Goal: Task Accomplishment & Management: Contribute content

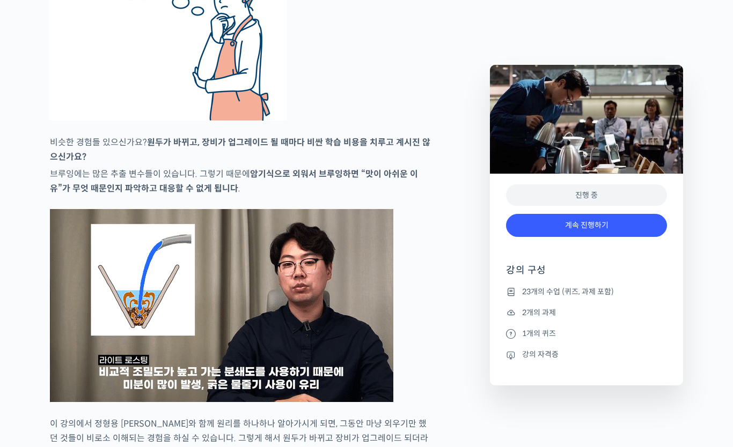
scroll to position [2147, 0]
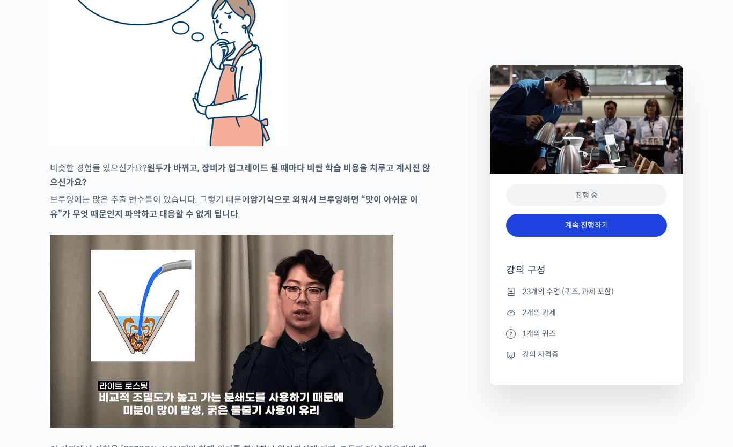
click at [552, 226] on link "계속 진행하기" at bounding box center [586, 225] width 161 height 23
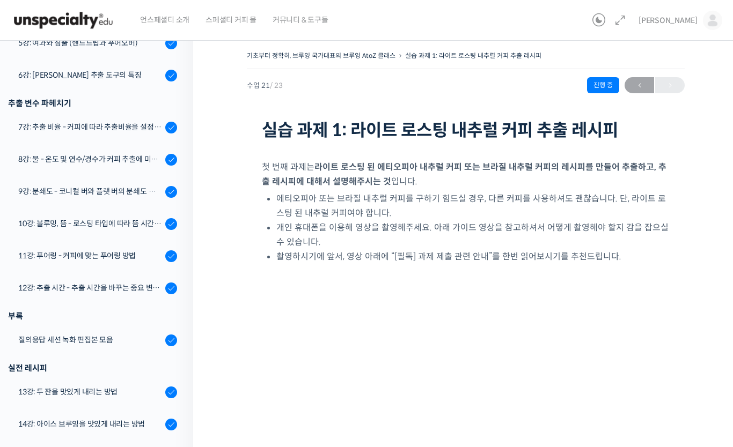
scroll to position [422, 0]
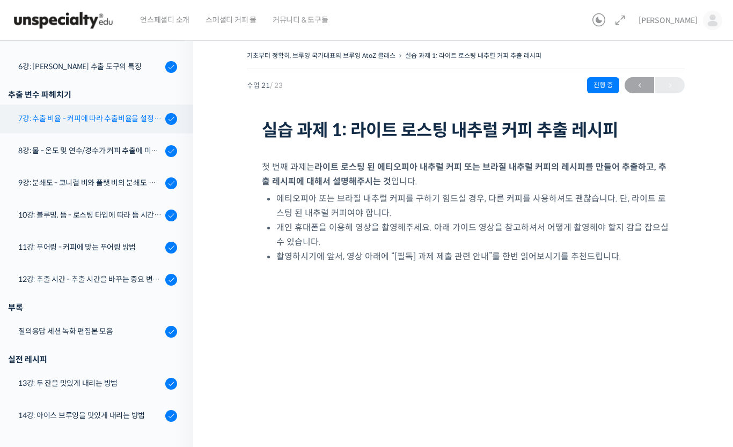
click at [117, 120] on div "7강: 추출 비율 - 커피에 따라 추출비율을 설정하는 방법" at bounding box center [90, 119] width 144 height 12
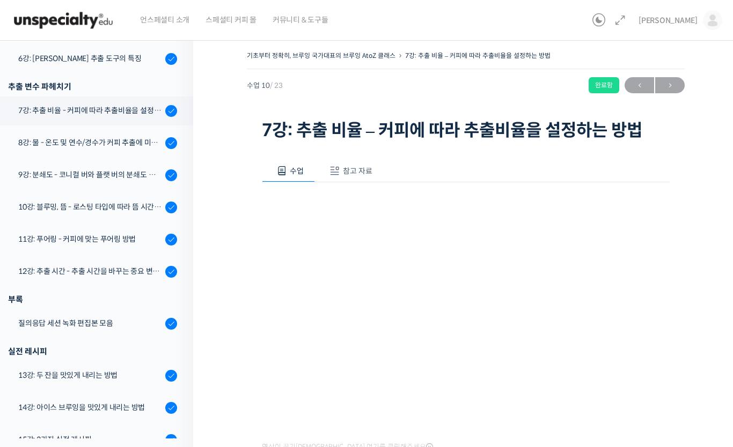
scroll to position [465, 0]
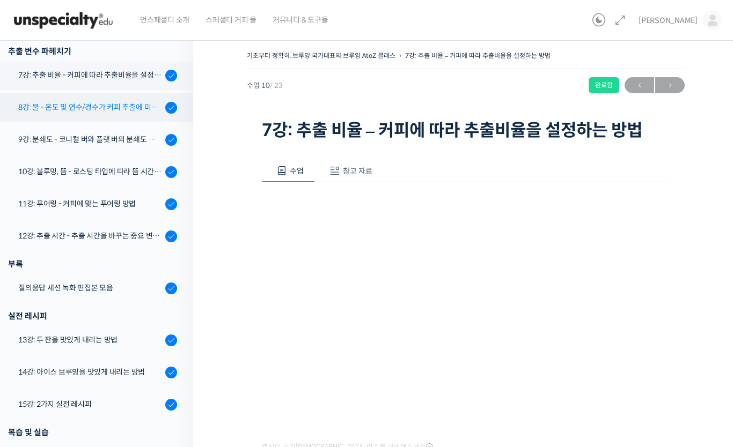
click at [122, 112] on div "8강: 물 - 온도 및 연수/경수가 커피 추출에 미치는 영향" at bounding box center [90, 107] width 144 height 12
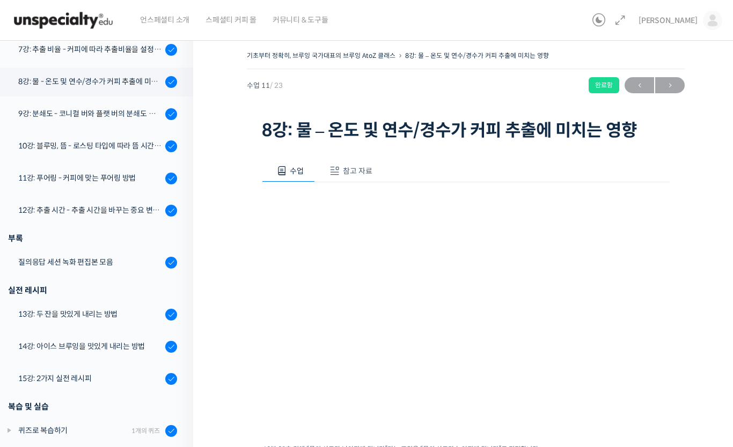
scroll to position [517, 0]
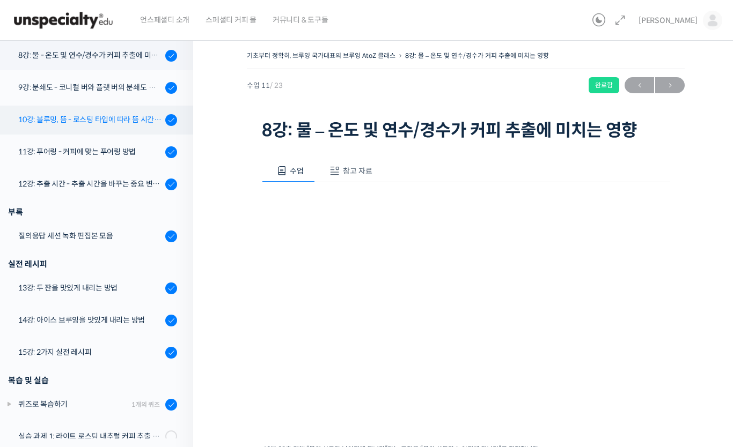
click at [56, 121] on div "10강: 블루밍, 뜸 - 로스팅 타입에 따라 뜸 시간을 다르게 해야 하는 이유" at bounding box center [90, 120] width 144 height 12
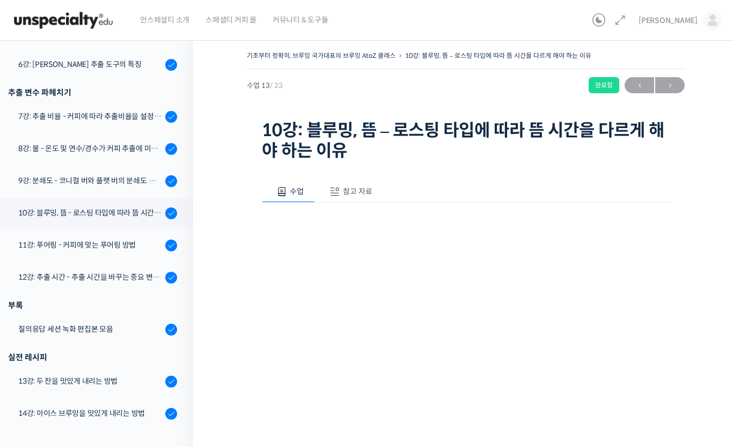
scroll to position [425, 0]
click at [83, 188] on link "9강: 분쇄도 - 코니컬 버와 플랫 버의 분쇄도 차이는 왜 추출 결과물에 영향을 미치는가" at bounding box center [94, 180] width 198 height 29
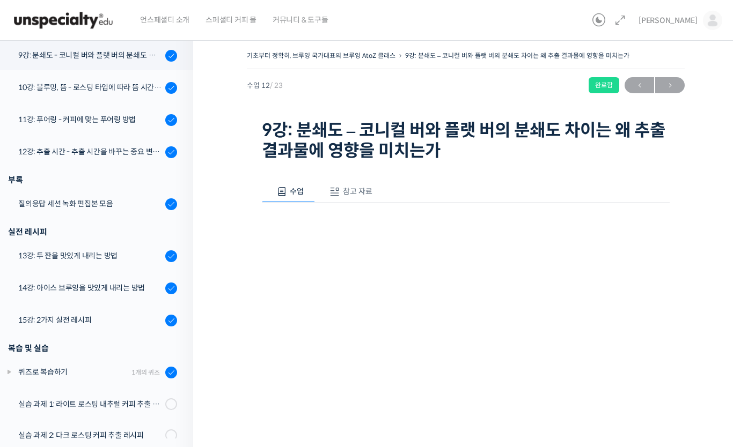
scroll to position [537, 0]
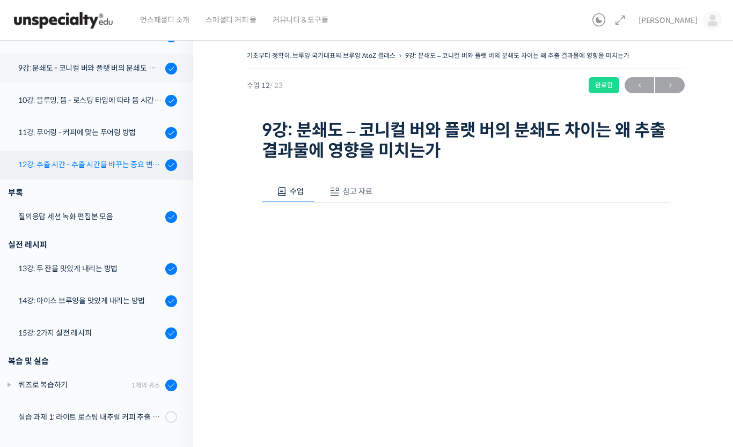
click at [125, 165] on div "12강: 추출 시간 - 추출 시간을 바꾸는 중요 변수 파헤치기" at bounding box center [90, 165] width 144 height 12
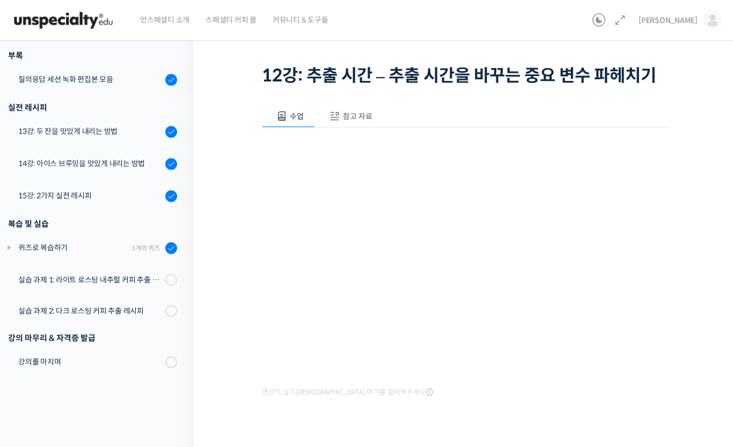
scroll to position [78, 0]
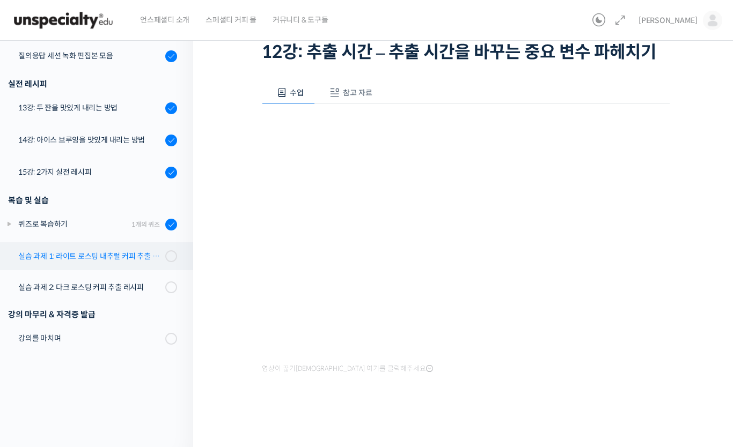
click at [60, 257] on div "실습 과제 1: 라이트 로스팅 내추럴 커피 추출 레시피" at bounding box center [90, 256] width 144 height 12
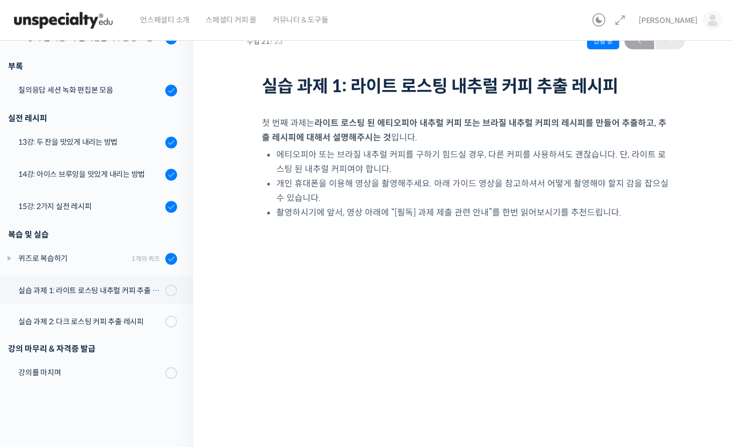
scroll to position [55, 0]
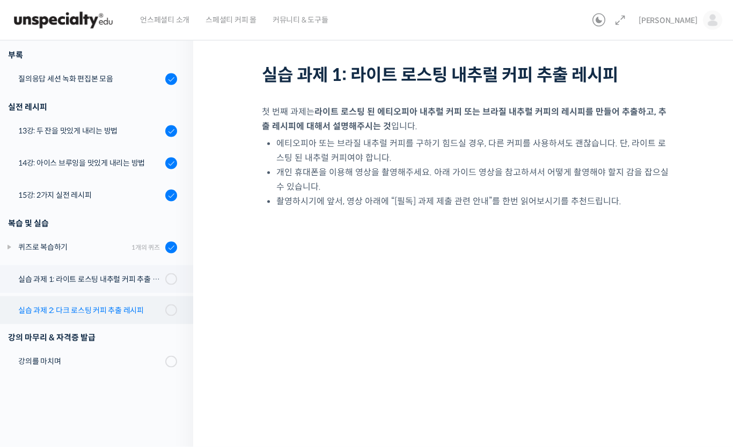
click at [54, 313] on div "실습 과제 2: 다크 로스팅 커피 추출 레시피" at bounding box center [90, 311] width 144 height 12
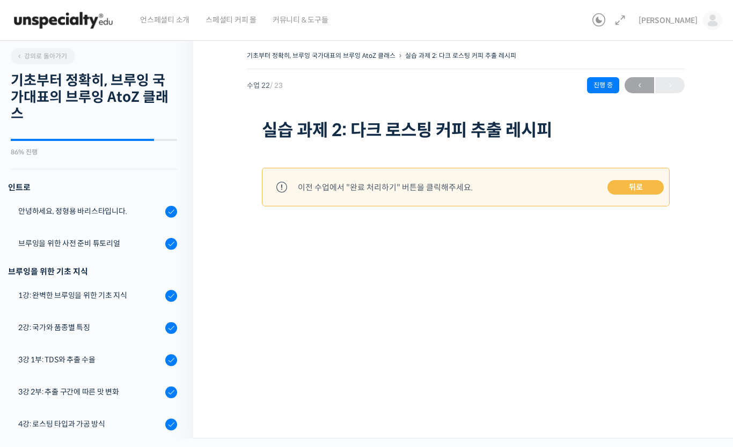
scroll to position [619, 0]
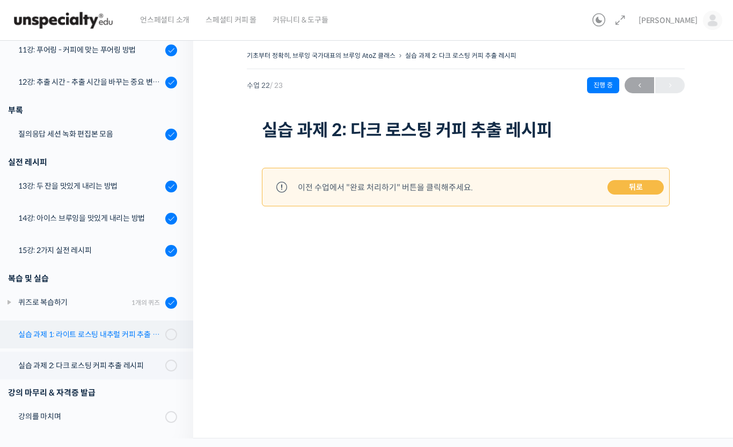
click at [71, 337] on div "실습 과제 1: 라이트 로스팅 내추럴 커피 추출 레시피" at bounding box center [90, 335] width 144 height 12
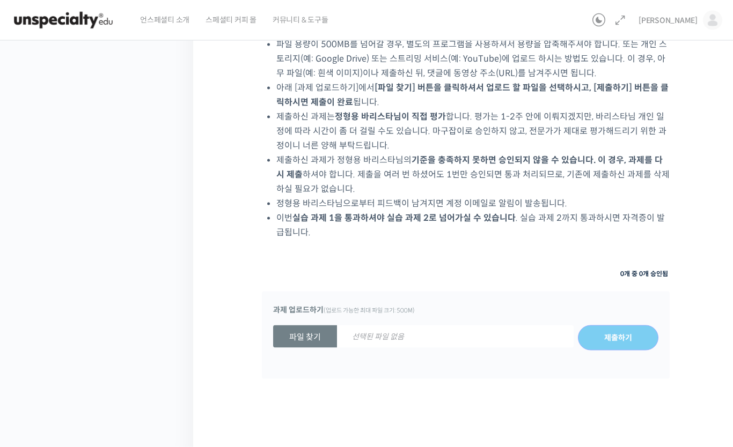
scroll to position [600, 0]
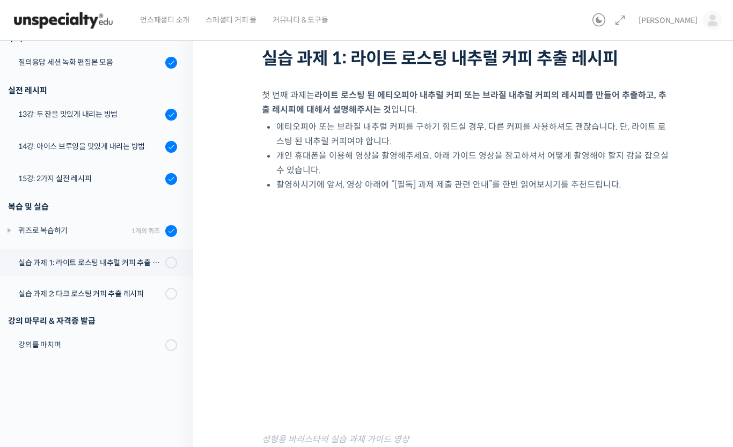
scroll to position [69, 0]
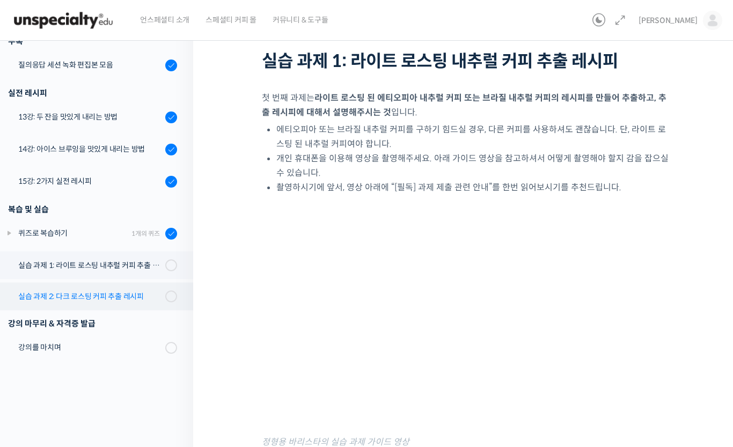
click at [40, 298] on div "실습 과제 2: 다크 로스팅 커피 추출 레시피" at bounding box center [90, 297] width 144 height 12
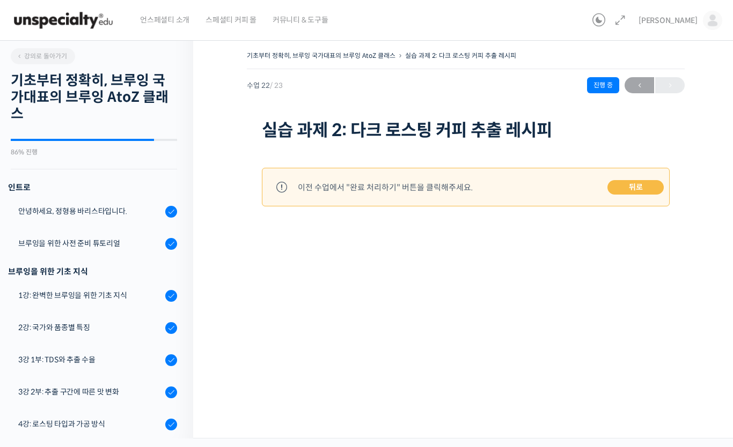
scroll to position [619, 0]
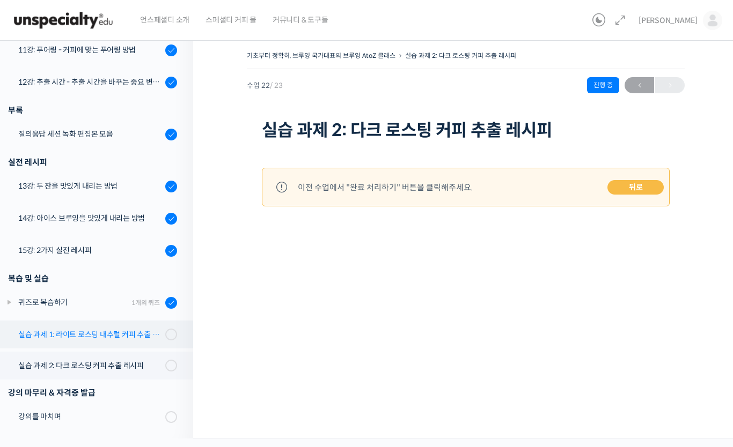
click at [45, 329] on div "실습 과제 1: 라이트 로스팅 내추럴 커피 추출 레시피" at bounding box center [90, 335] width 144 height 12
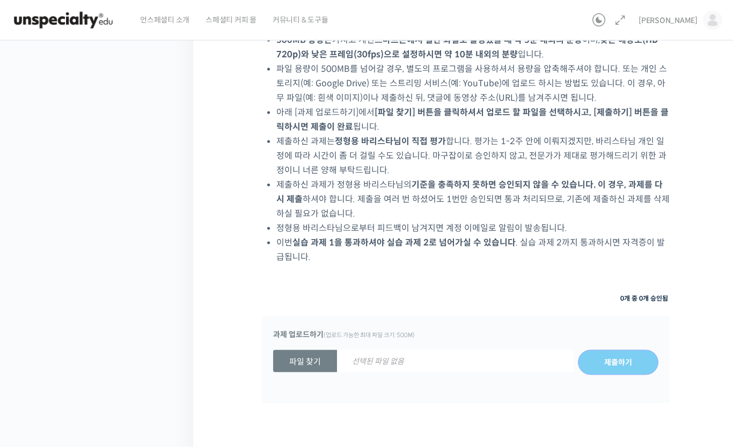
scroll to position [600, 0]
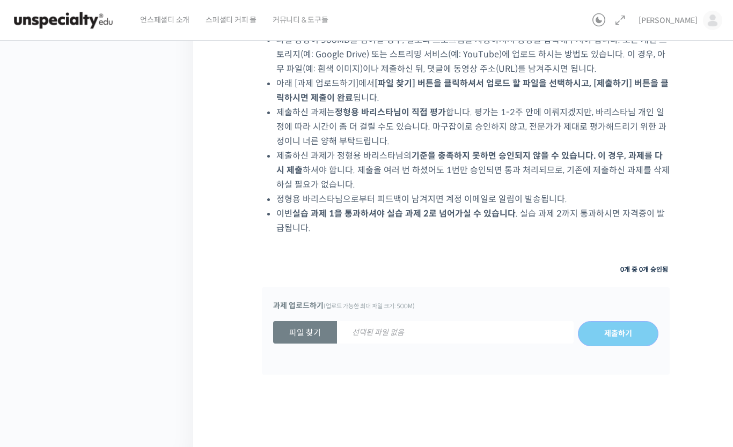
click at [319, 331] on strong "파일 찾기" at bounding box center [305, 332] width 64 height 23
click at [273, 334] on input "파일 찾기 선택된 파일 없음" at bounding box center [273, 334] width 0 height 0
type input "C:\fakepath\SCA플레이버휠+한글.png"
click at [634, 335] on input "제출하기" at bounding box center [618, 334] width 80 height 26
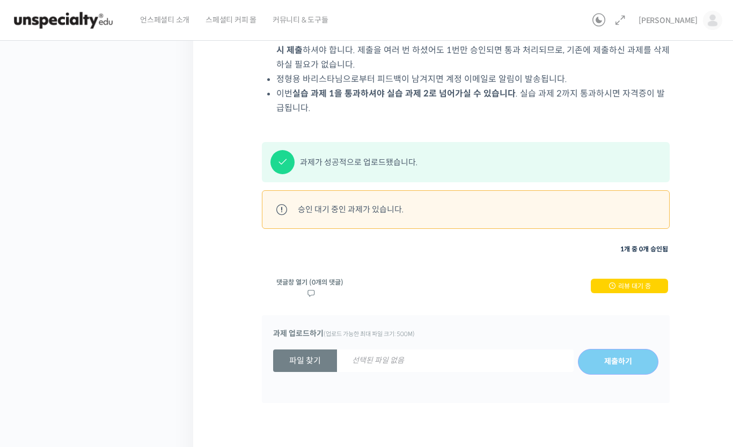
scroll to position [719, 0]
click at [648, 284] on span "리뷰 대기 중" at bounding box center [634, 286] width 33 height 9
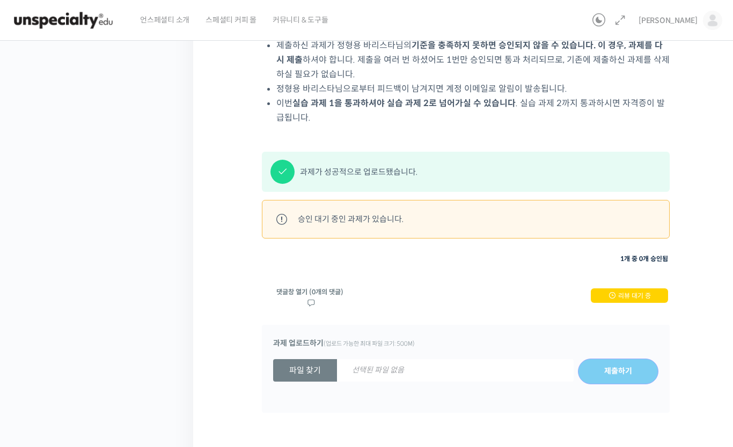
scroll to position [710, 0]
click at [603, 210] on div "승인 대기 중인 과제가 있습니다." at bounding box center [466, 219] width 396 height 21
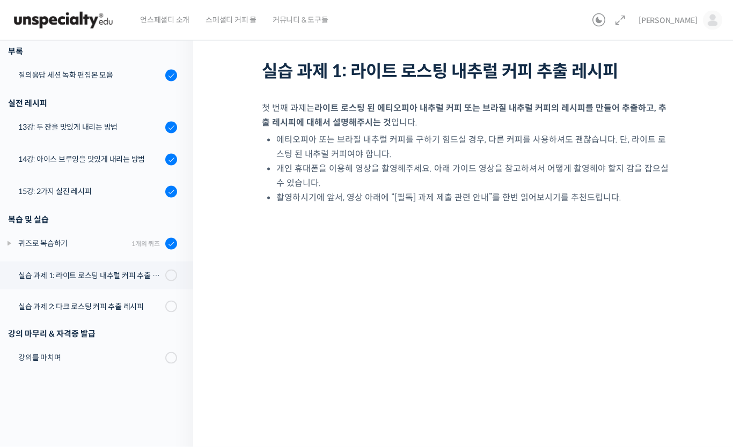
scroll to position [0, 0]
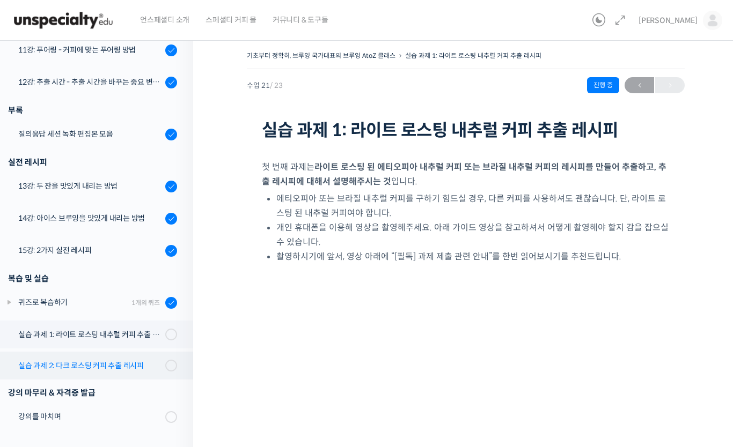
click at [73, 356] on link "실습 과제 2: 다크 로스팅 커피 추출 레시피" at bounding box center [94, 366] width 198 height 28
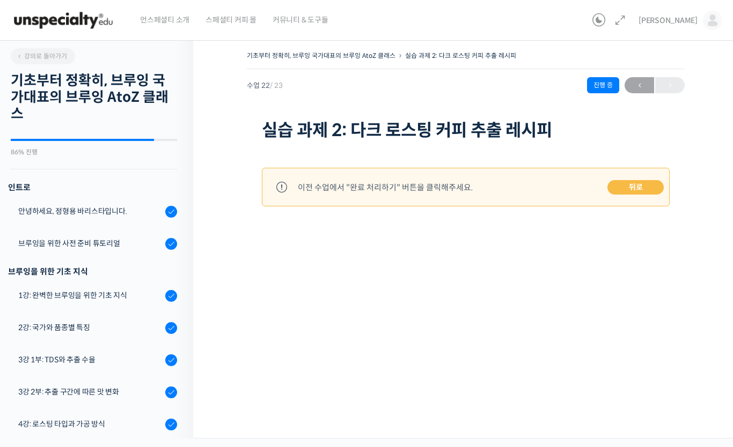
scroll to position [619, 0]
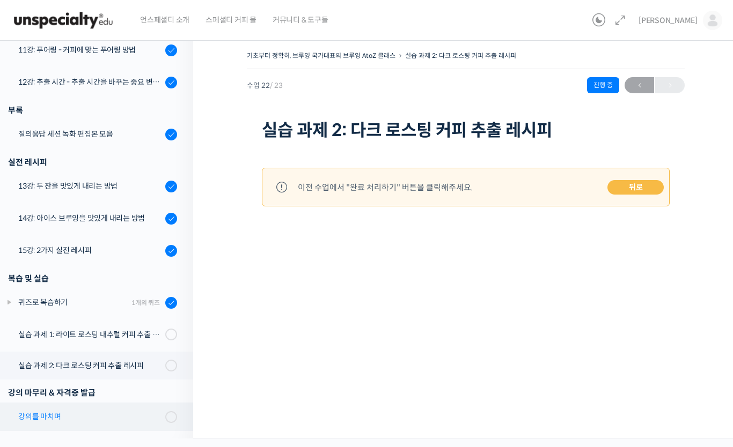
click at [48, 421] on div "강의를 마치며" at bounding box center [90, 417] width 144 height 12
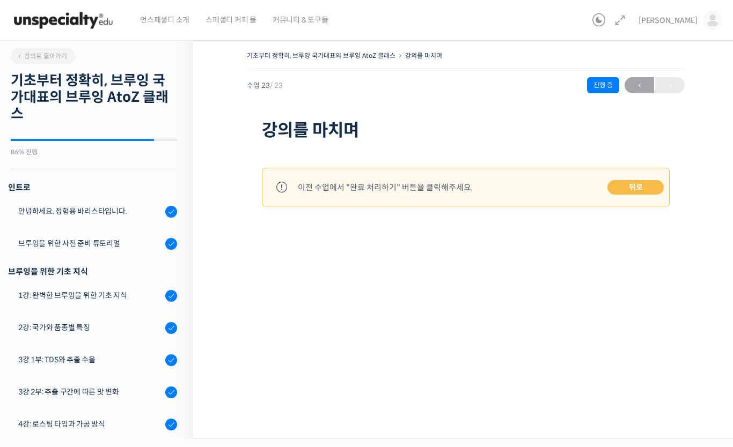
scroll to position [619, 0]
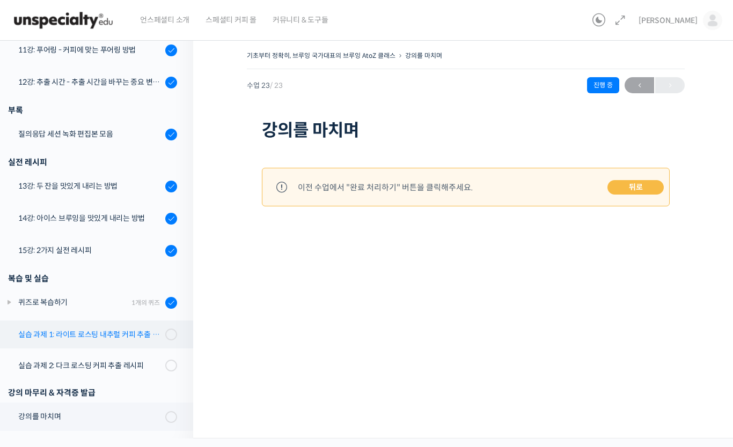
click at [43, 334] on div "실습 과제 1: 라이트 로스팅 내추럴 커피 추출 레시피" at bounding box center [90, 335] width 144 height 12
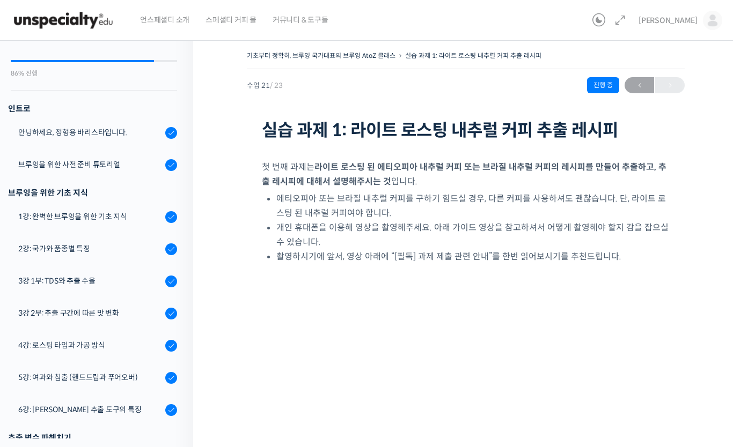
scroll to position [79, 0]
click at [712, 24] on img at bounding box center [712, 20] width 19 height 19
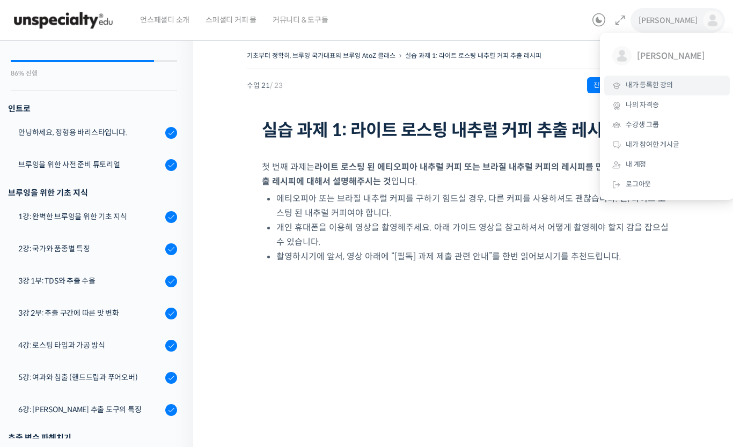
click at [638, 87] on span "내가 등록한 강의" at bounding box center [648, 84] width 47 height 9
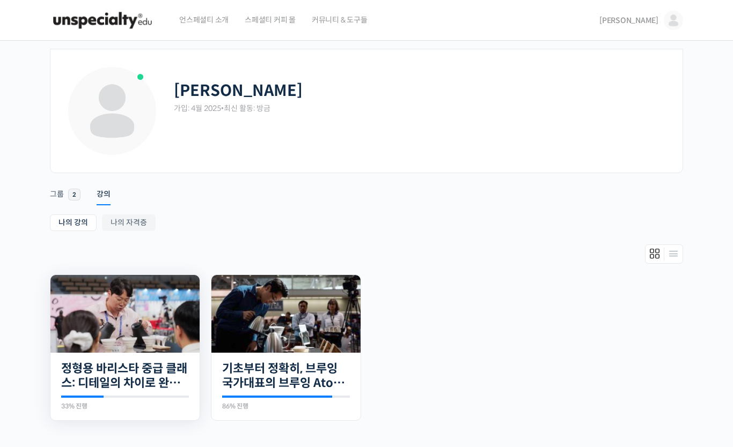
click at [87, 343] on img at bounding box center [124, 314] width 149 height 78
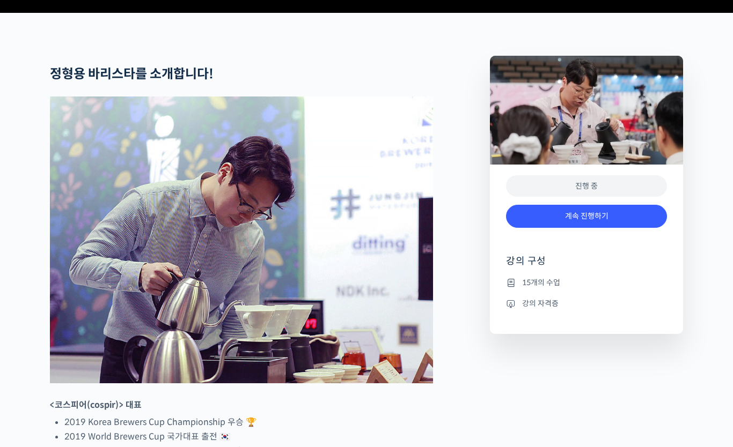
scroll to position [402, 0]
click at [554, 228] on link "계속 진행하기" at bounding box center [586, 216] width 161 height 23
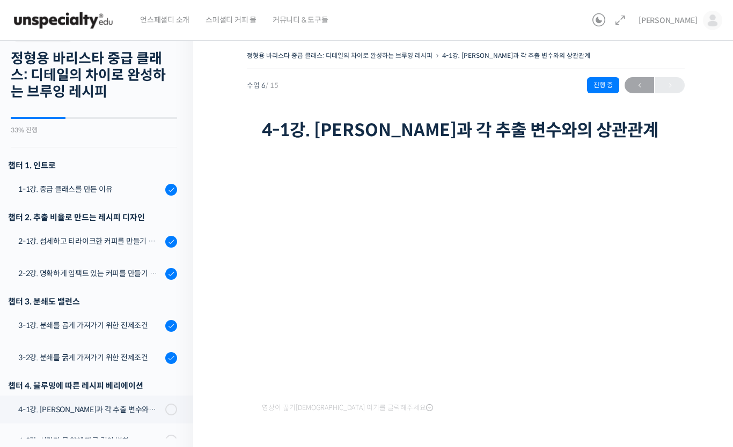
scroll to position [16, 0]
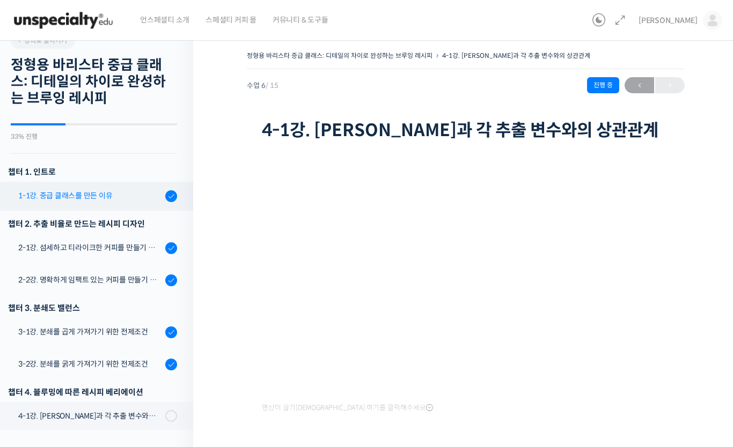
click at [45, 198] on div "1-1강. 중급 클래스를 만든 이유" at bounding box center [90, 196] width 144 height 12
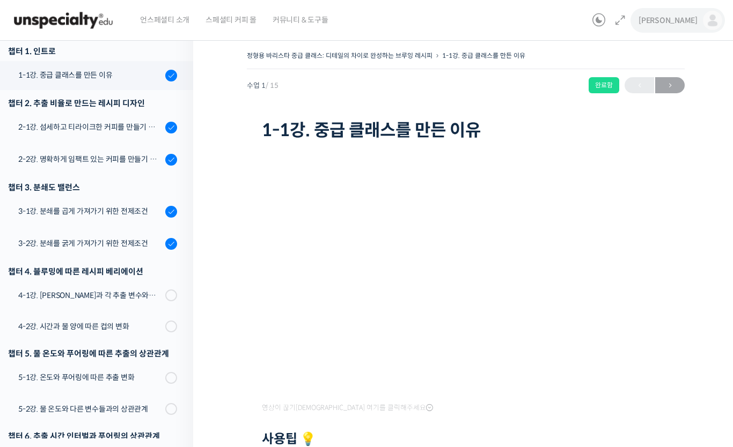
click at [703, 20] on img at bounding box center [712, 20] width 19 height 19
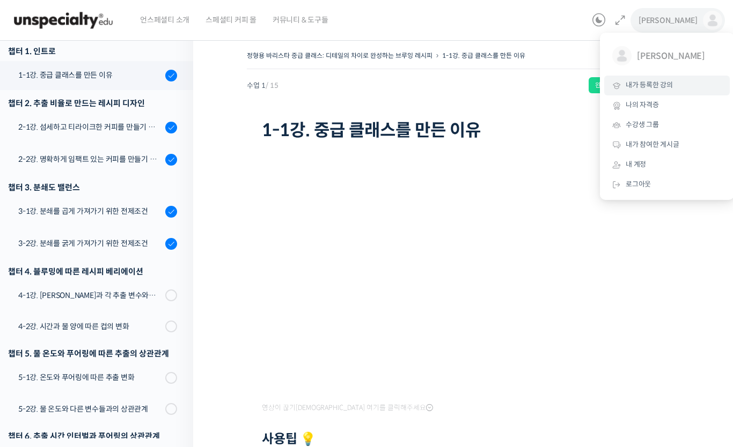
click at [668, 83] on span "내가 등록한 강의" at bounding box center [648, 84] width 47 height 9
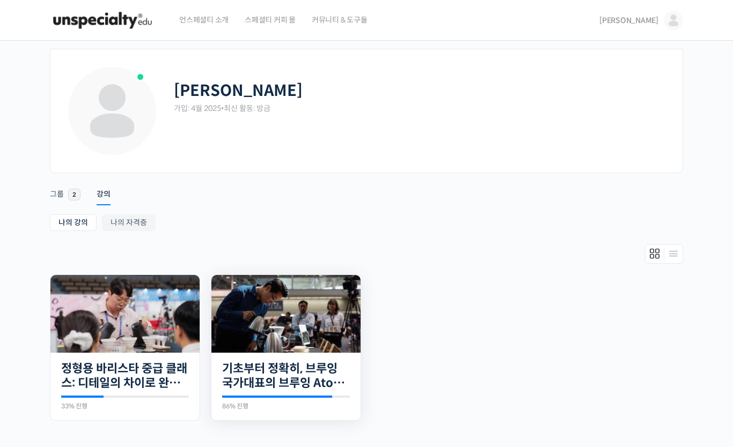
click at [316, 309] on img at bounding box center [285, 314] width 149 height 78
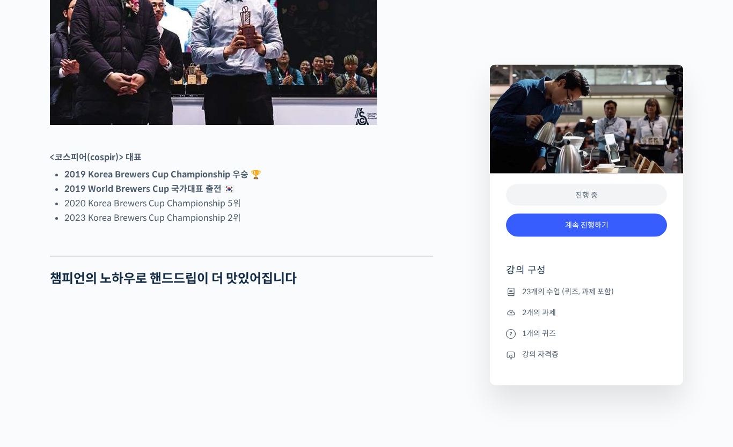
scroll to position [624, 0]
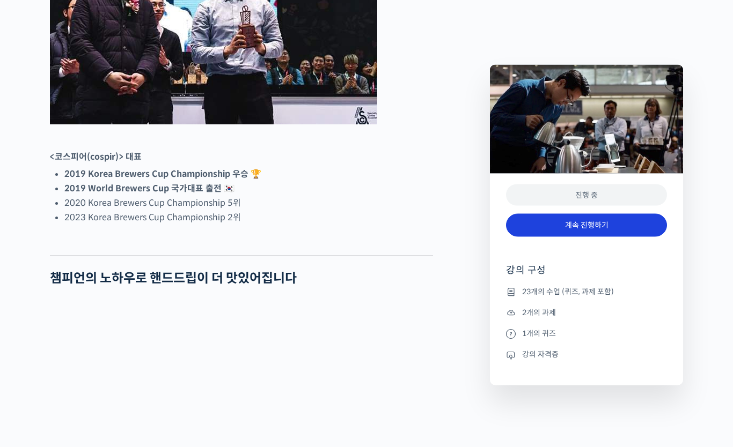
click at [592, 229] on link "계속 진행하기" at bounding box center [586, 225] width 161 height 23
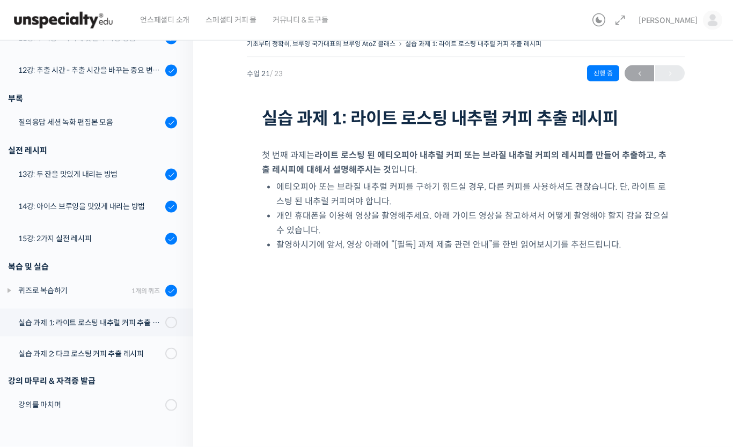
scroll to position [3, 0]
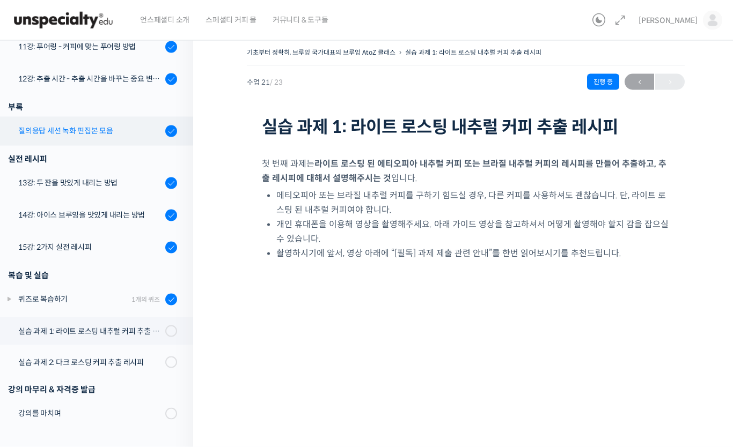
click at [33, 125] on div "질의응답 세션 녹화 편집본 모음" at bounding box center [90, 131] width 144 height 12
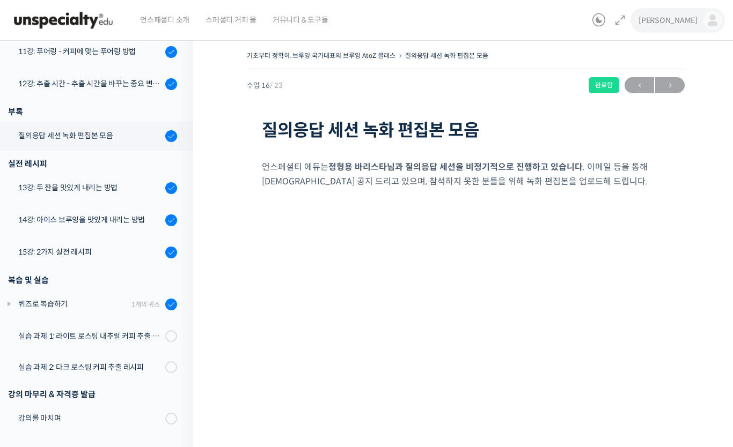
click at [711, 16] on img at bounding box center [712, 20] width 19 height 19
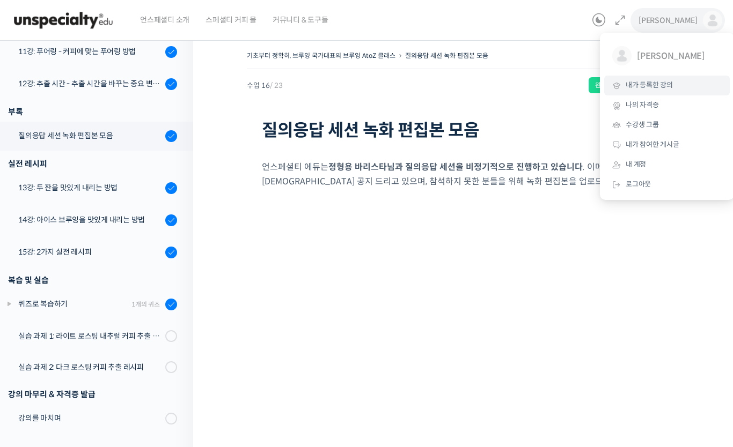
click at [640, 85] on span "내가 등록한 강의" at bounding box center [648, 84] width 47 height 9
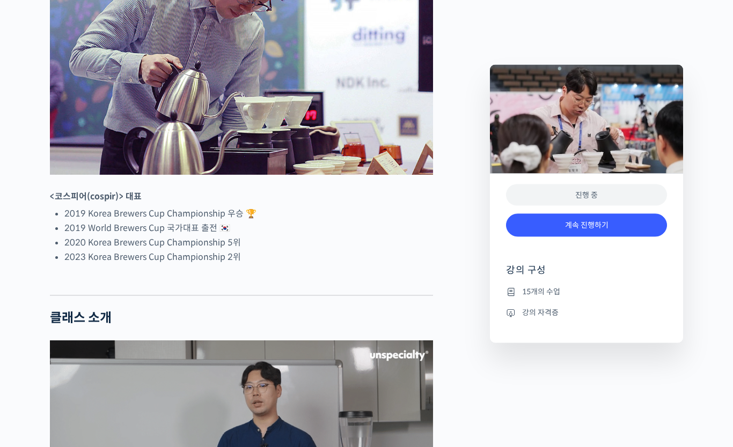
scroll to position [626, 0]
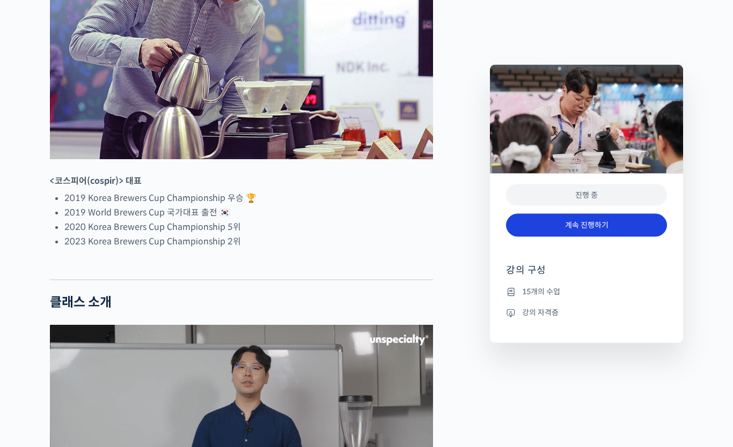
click at [533, 226] on link "계속 진행하기" at bounding box center [586, 225] width 161 height 23
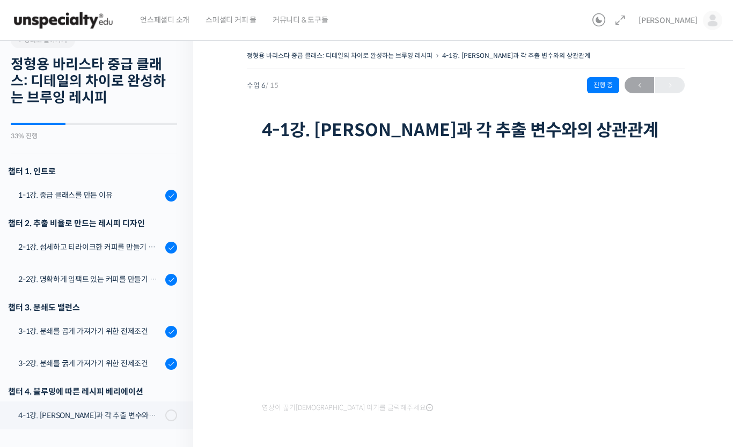
scroll to position [16, 0]
click at [45, 199] on div "1-1강. 중급 클래스를 만든 이유" at bounding box center [90, 196] width 144 height 12
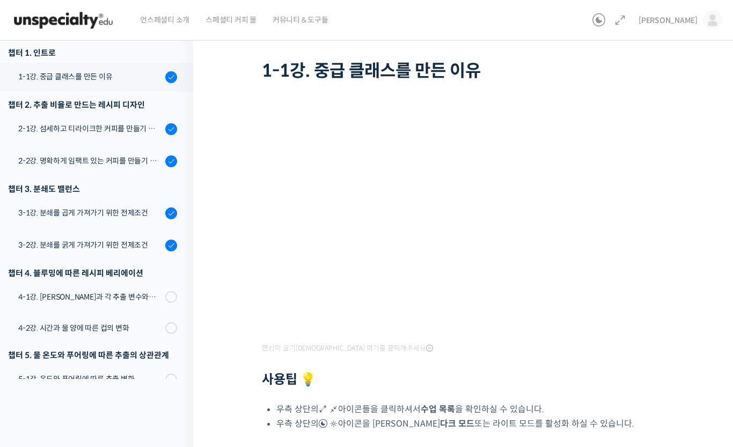
scroll to position [39, 0]
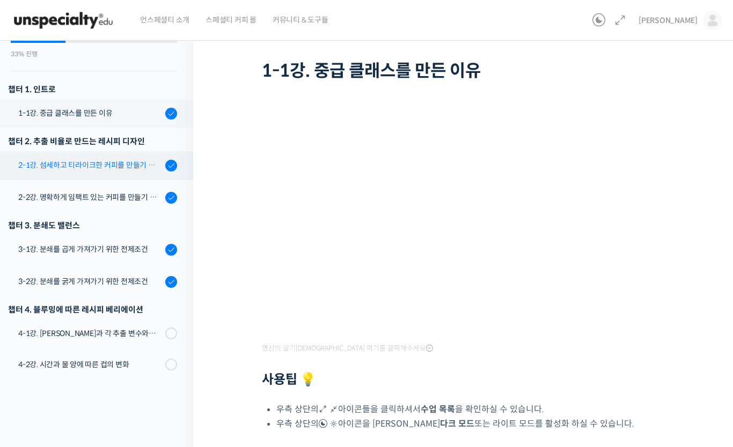
click at [102, 160] on div "2-1강. 섬세하고 티라이크한 커피를 만들기 위한 레시피" at bounding box center [90, 165] width 144 height 12
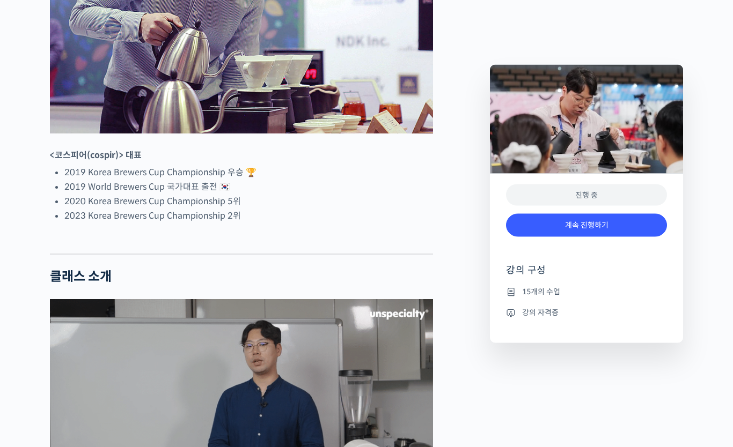
scroll to position [589, 0]
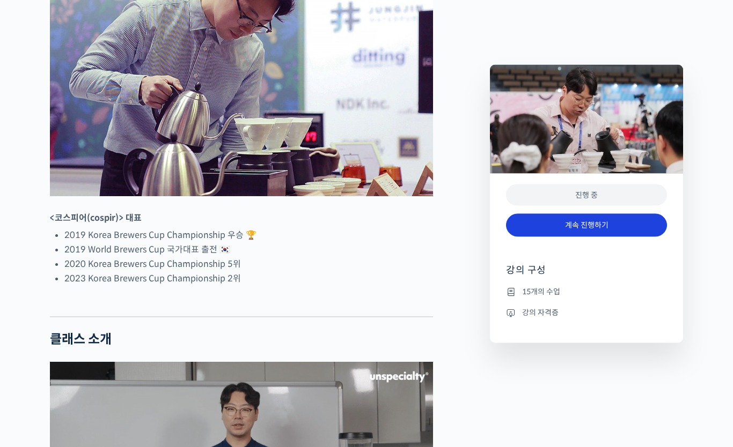
click at [645, 224] on link "계속 진행하기" at bounding box center [586, 225] width 161 height 23
click at [590, 226] on link "계속 진행하기" at bounding box center [586, 225] width 161 height 23
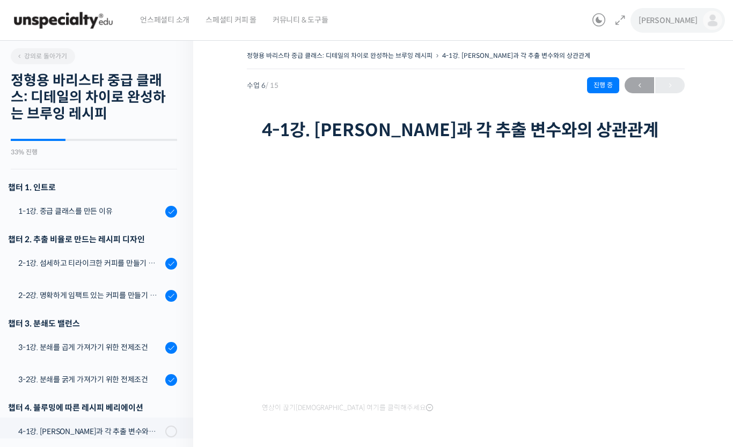
click at [713, 24] on img at bounding box center [712, 20] width 19 height 19
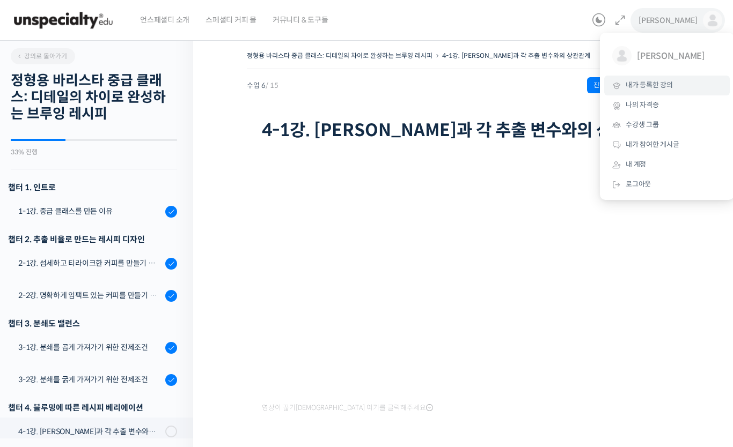
click at [646, 90] on link "내가 등록한 강의" at bounding box center [666, 86] width 125 height 20
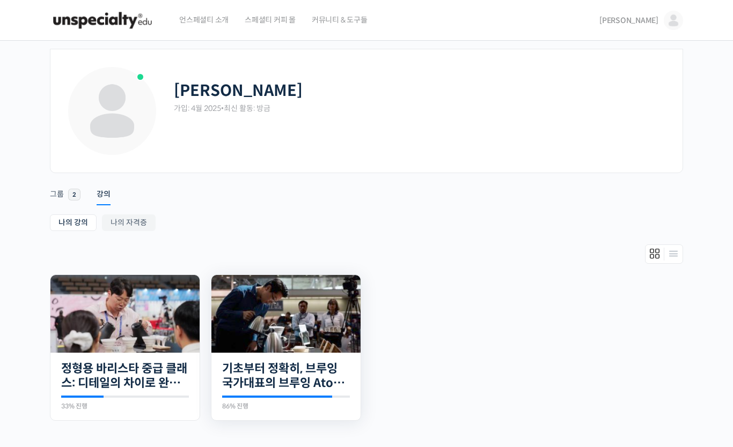
click at [261, 331] on img at bounding box center [285, 314] width 149 height 78
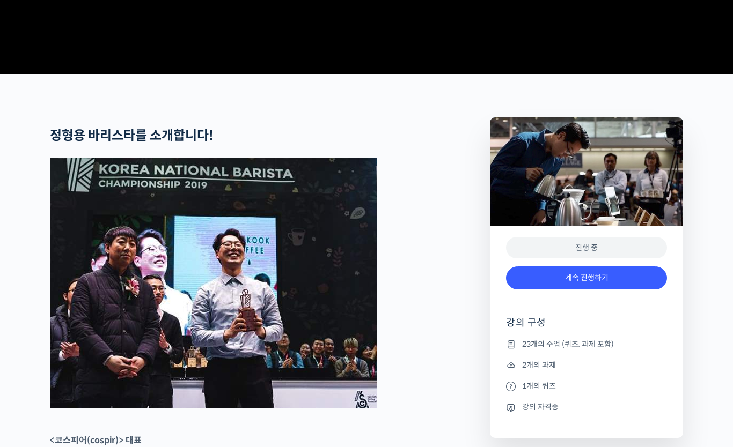
scroll to position [349, 0]
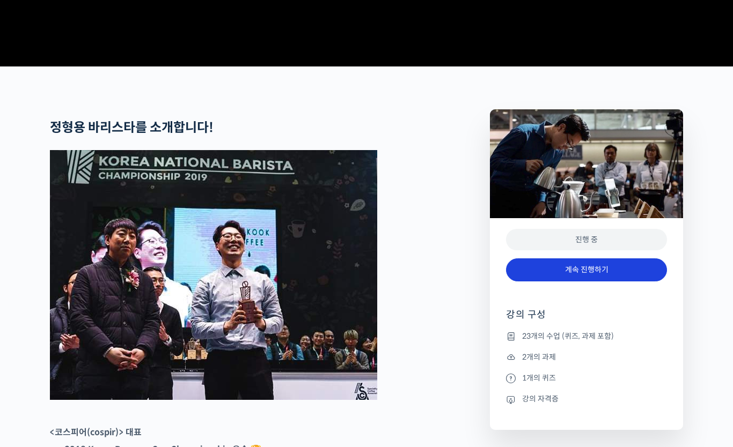
click at [572, 282] on link "계속 진행하기" at bounding box center [586, 269] width 161 height 23
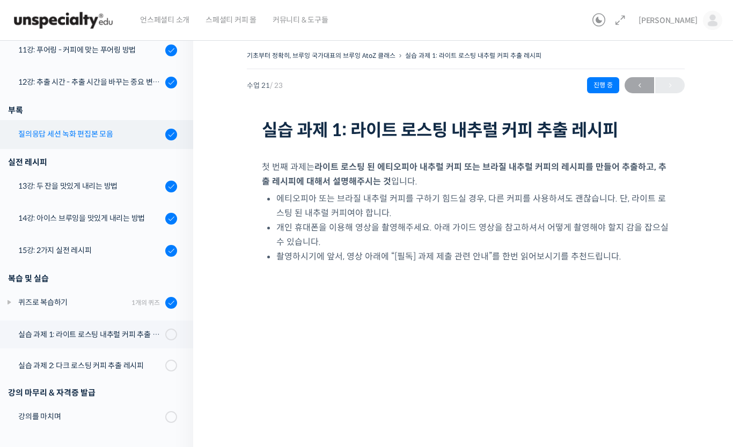
click at [65, 134] on div "질의응답 세션 녹화 편집본 모음" at bounding box center [90, 134] width 144 height 12
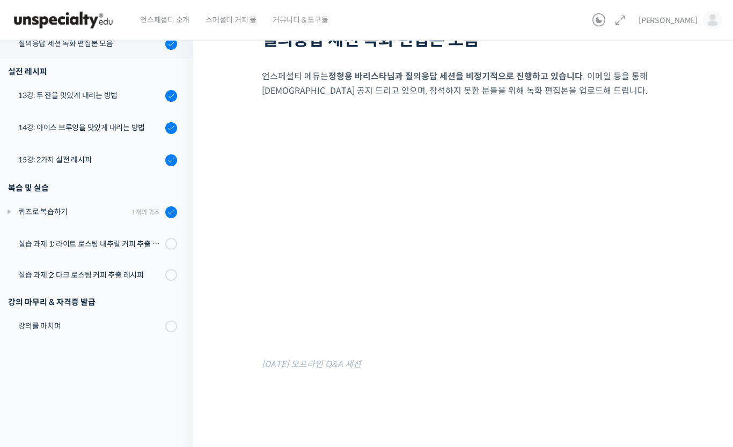
scroll to position [91, 0]
click at [700, 17] on link "[PERSON_NAME]" at bounding box center [680, 20] width 84 height 41
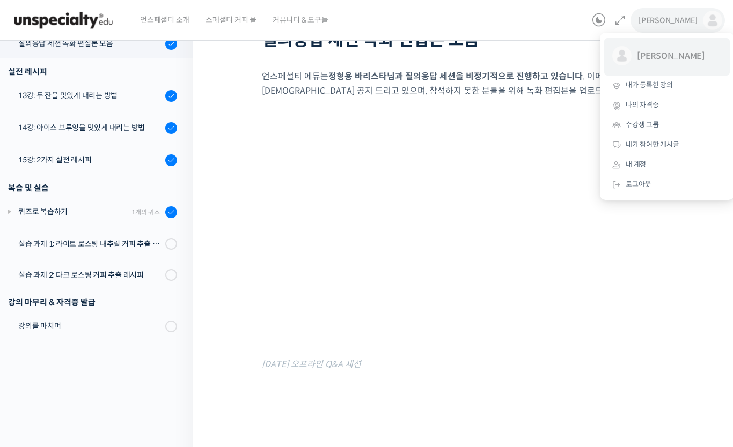
click at [636, 75] on link "김상배 @kii79051745110215" at bounding box center [666, 57] width 125 height 38
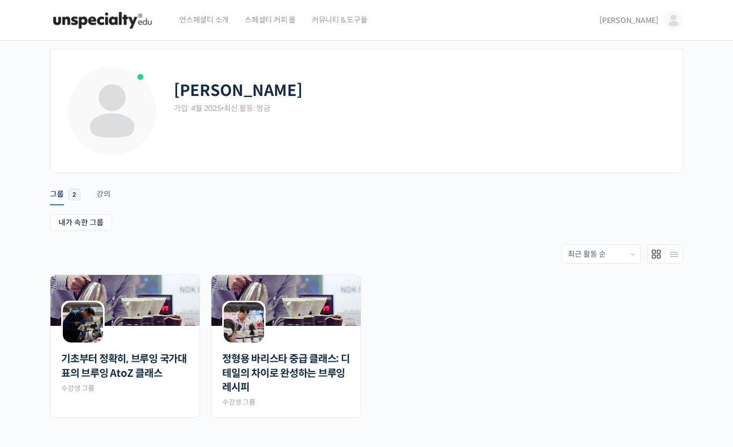
click at [659, 25] on link "[PERSON_NAME]" at bounding box center [641, 20] width 84 height 41
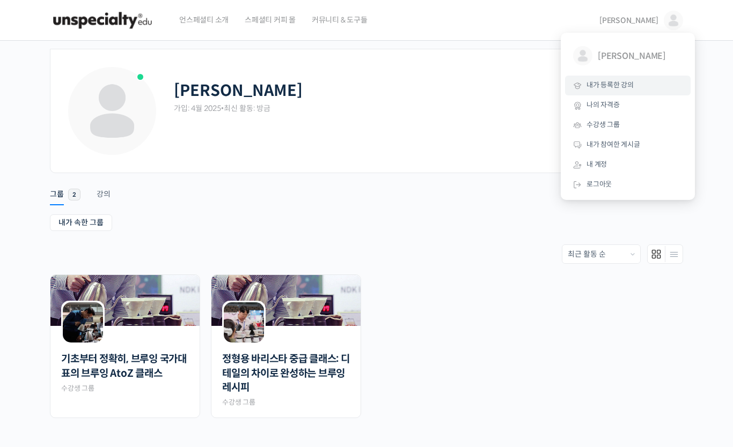
click at [596, 86] on span "내가 등록한 강의" at bounding box center [609, 84] width 47 height 9
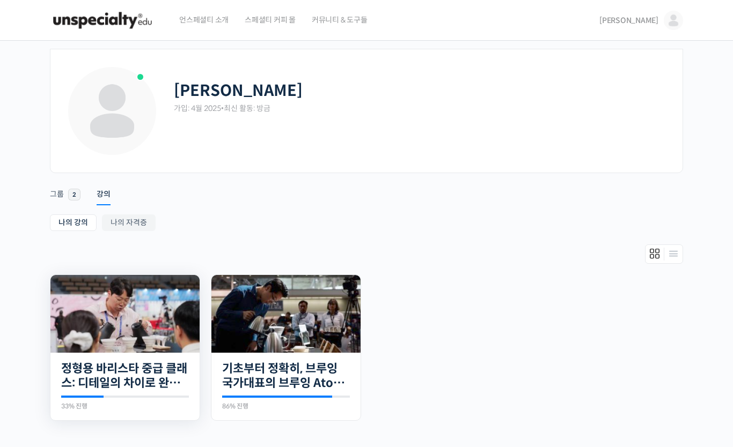
click at [92, 326] on img at bounding box center [124, 314] width 149 height 78
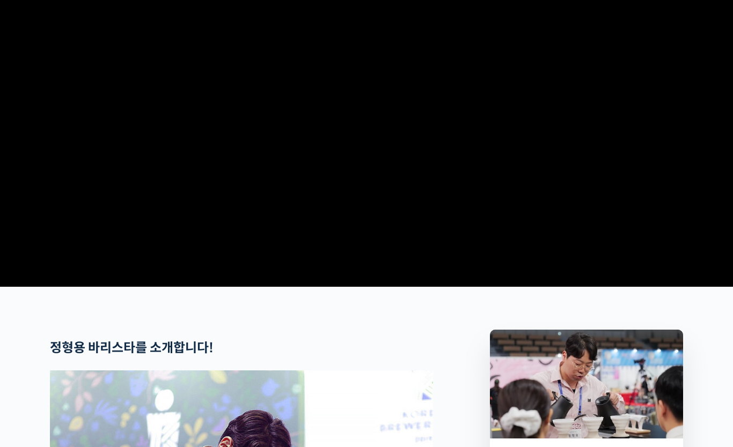
scroll to position [295, 0]
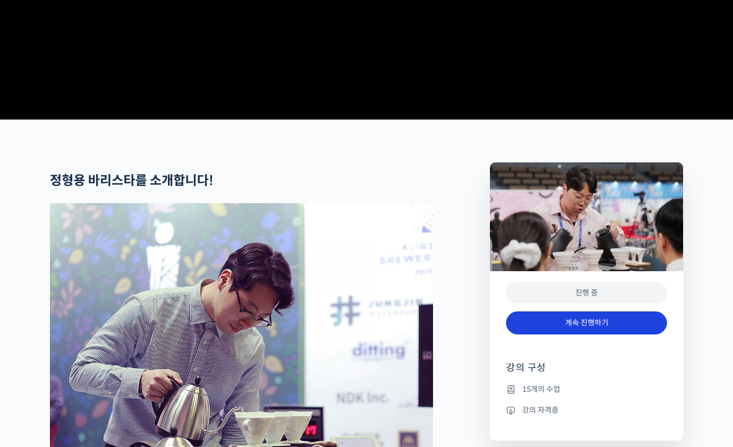
click at [611, 335] on link "계속 진행하기" at bounding box center [586, 323] width 161 height 23
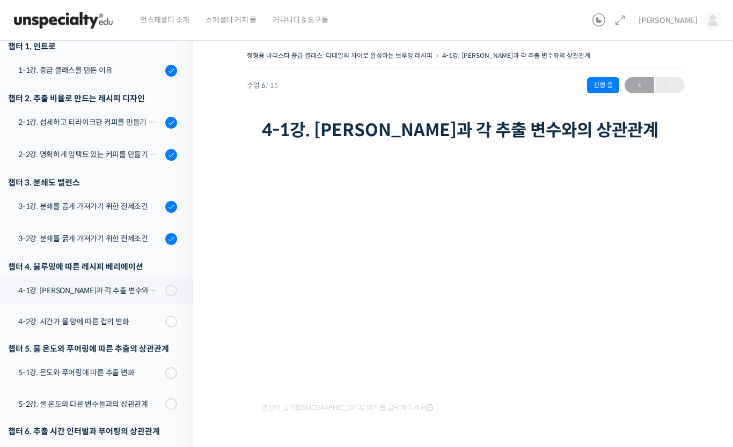
scroll to position [134, 0]
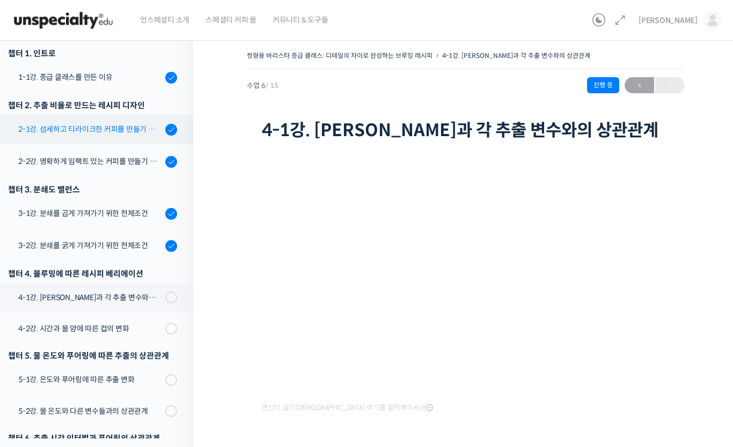
click at [39, 121] on link "2-1강. 섬세하고 티라이크한 커피를 만들기 위한 레시피" at bounding box center [94, 129] width 198 height 29
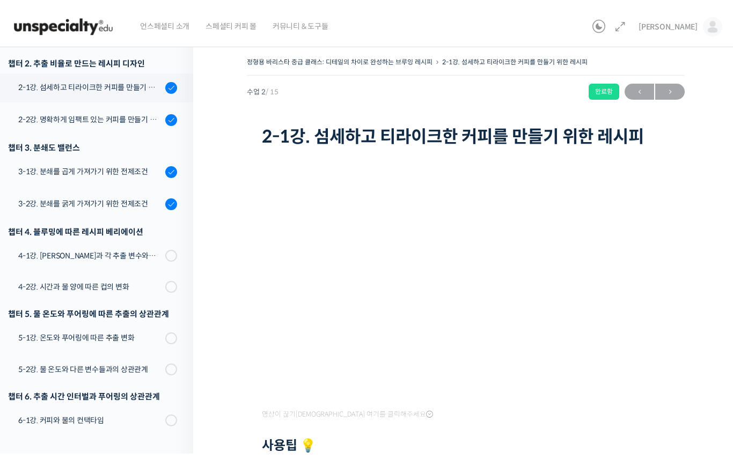
scroll to position [188, 0]
